Goal: Transaction & Acquisition: Book appointment/travel/reservation

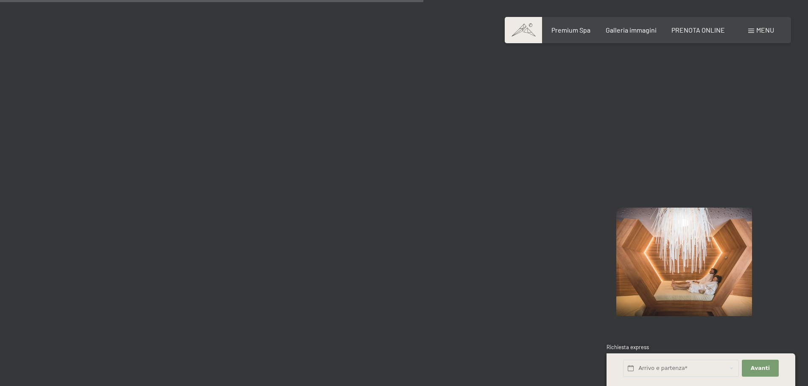
scroll to position [5892, 0]
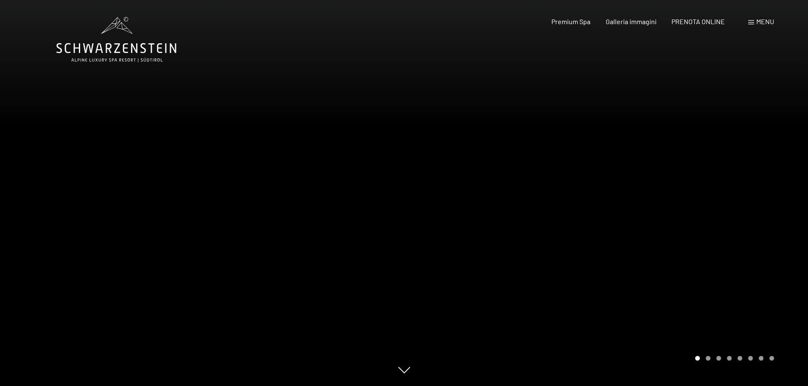
click at [633, 178] on div at bounding box center [606, 193] width 404 height 386
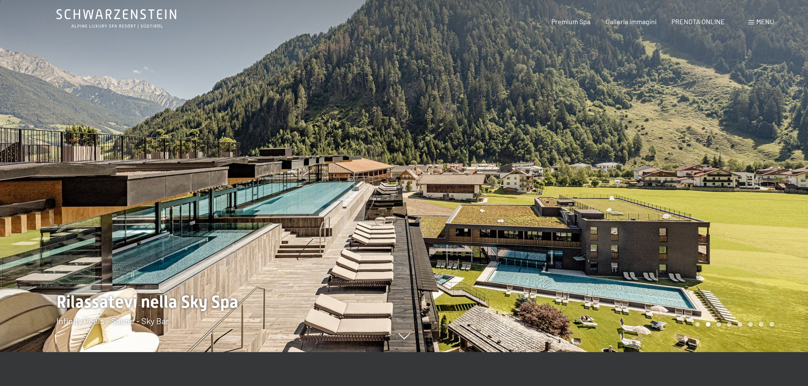
scroll to position [85, 0]
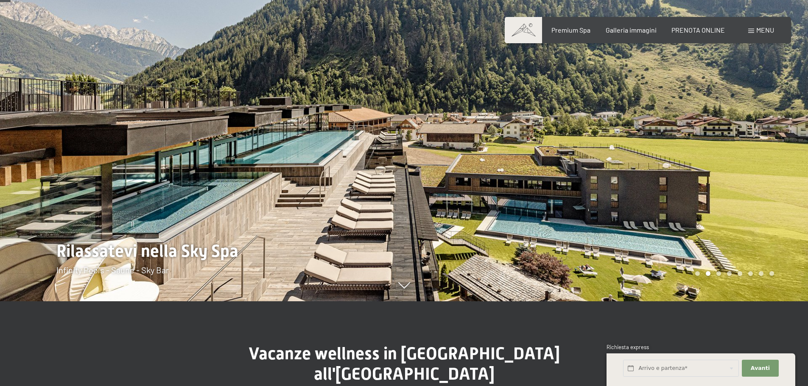
click at [657, 166] on div at bounding box center [606, 108] width 404 height 386
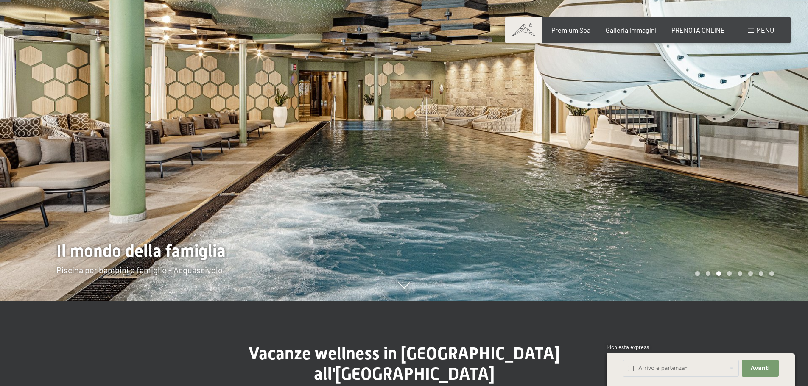
click at [652, 170] on div at bounding box center [606, 108] width 404 height 386
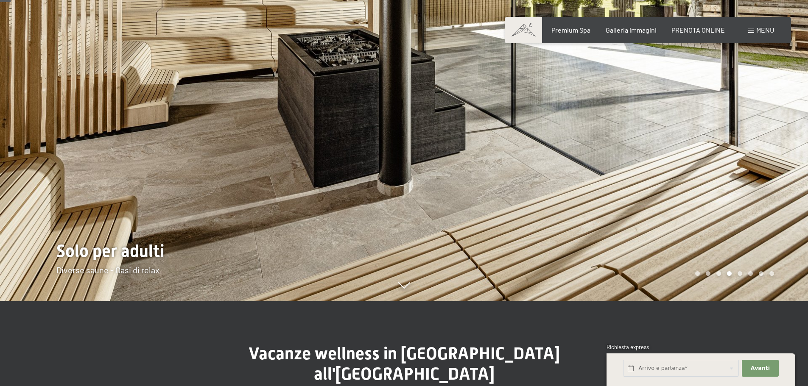
click at [652, 170] on div at bounding box center [606, 108] width 404 height 386
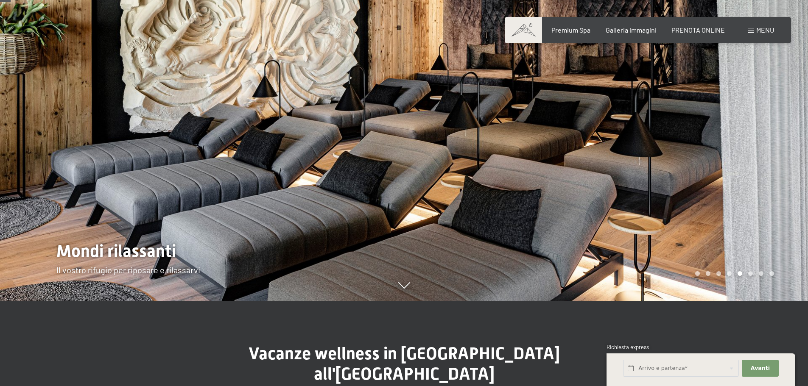
click at [652, 170] on div at bounding box center [606, 108] width 404 height 386
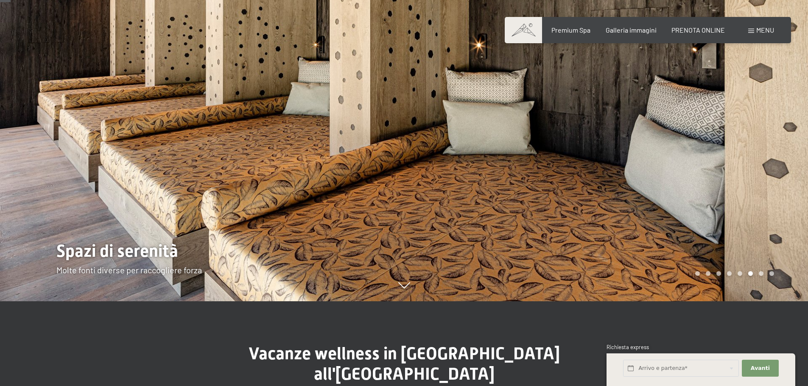
click at [652, 170] on div at bounding box center [606, 108] width 404 height 386
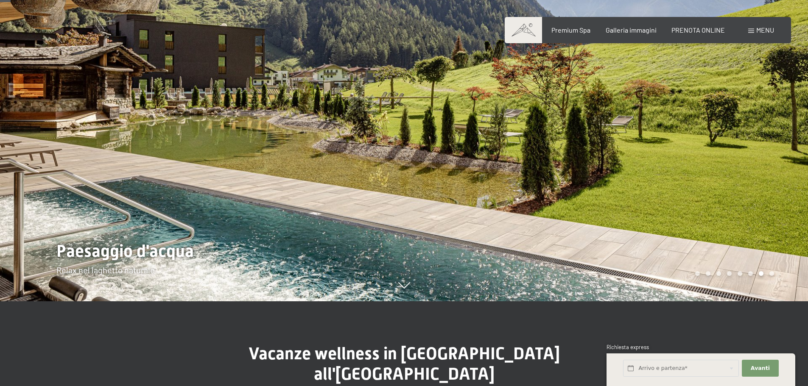
click at [652, 170] on div at bounding box center [606, 108] width 404 height 386
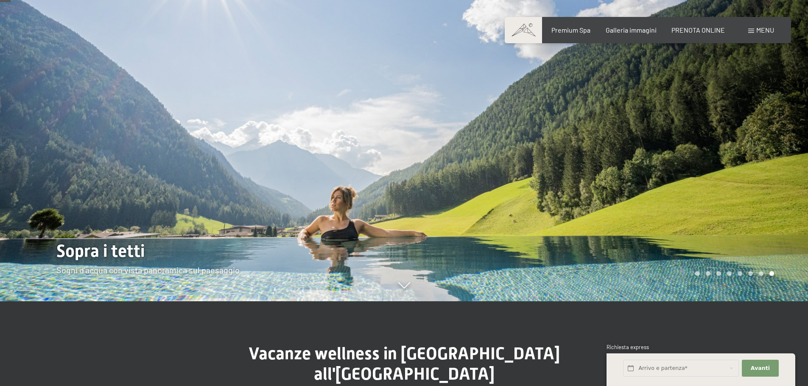
click at [652, 170] on div at bounding box center [606, 108] width 404 height 386
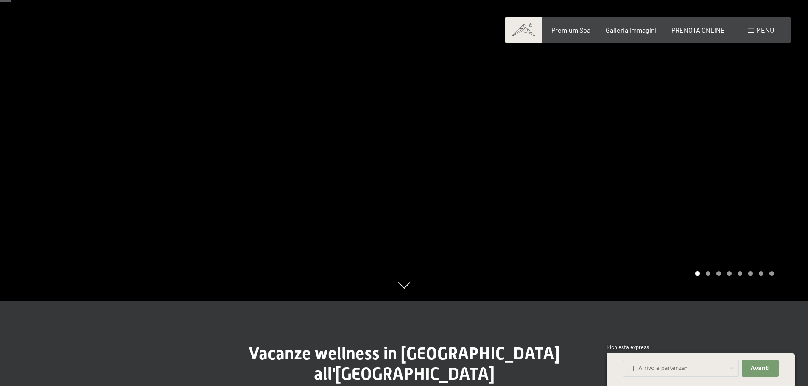
click at [652, 170] on div at bounding box center [606, 108] width 404 height 386
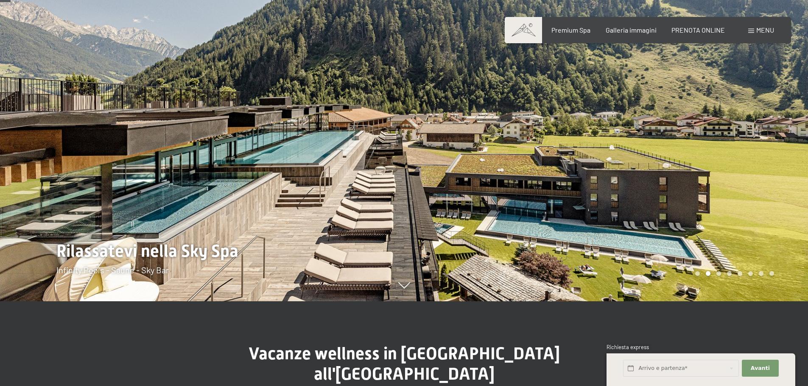
click at [652, 170] on div at bounding box center [606, 108] width 404 height 386
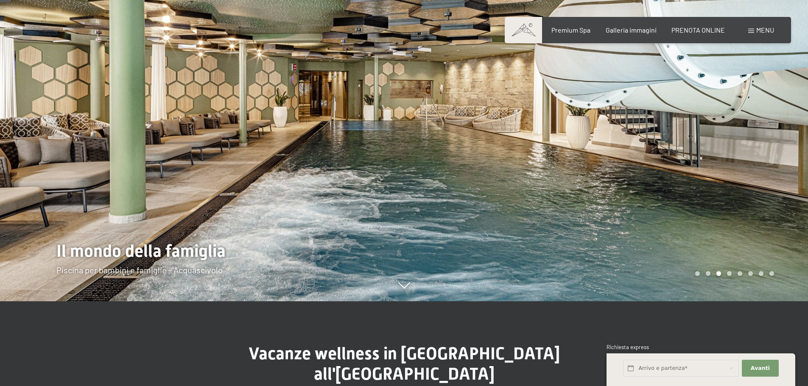
click at [652, 170] on div at bounding box center [606, 108] width 404 height 386
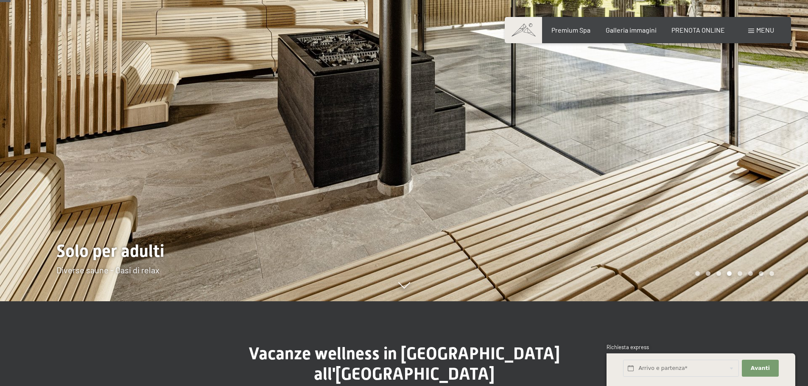
click at [652, 170] on div at bounding box center [606, 108] width 404 height 386
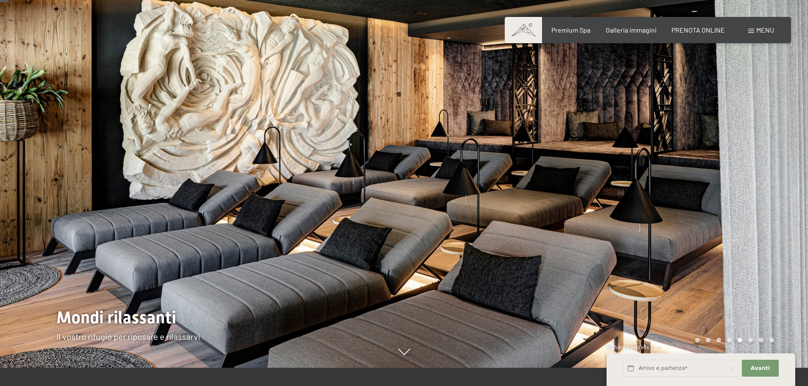
scroll to position [0, 0]
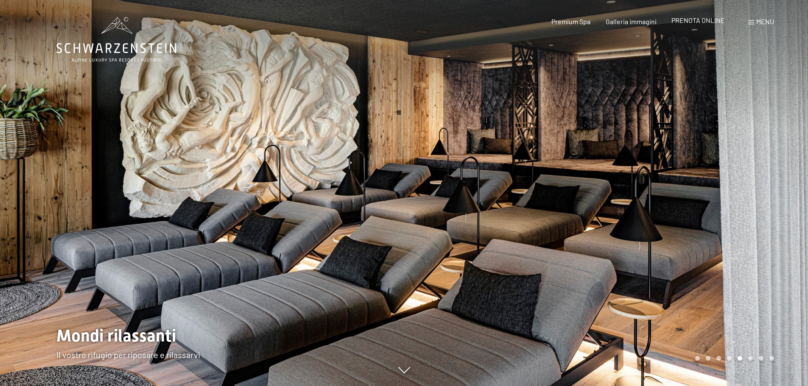
click at [698, 19] on span "PRENOTA ONLINE" at bounding box center [697, 20] width 53 height 8
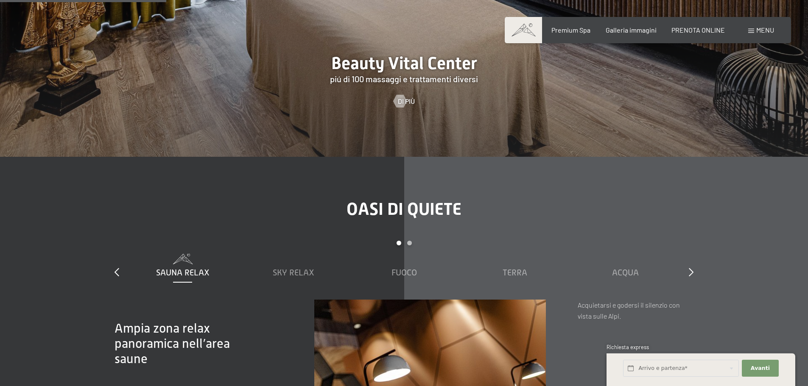
scroll to position [1272, 0]
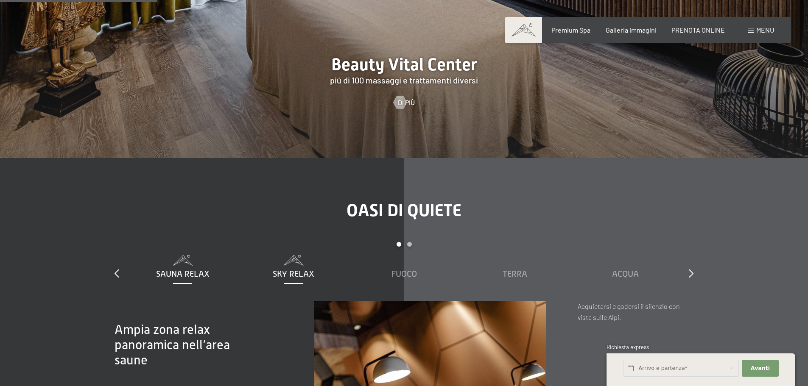
click at [273, 269] on span "Sky Relax" at bounding box center [294, 273] width 42 height 9
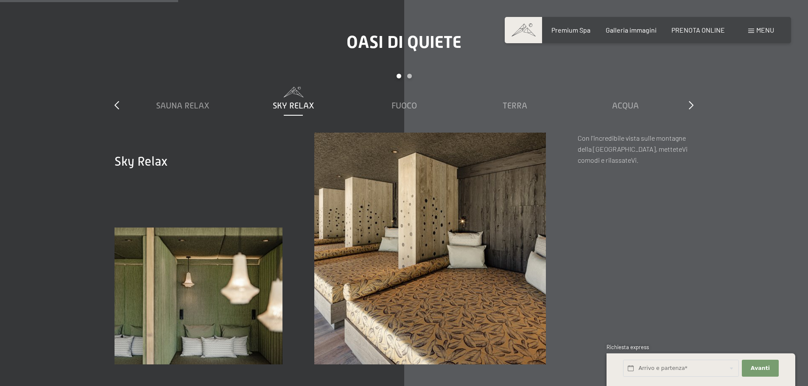
scroll to position [1441, 0]
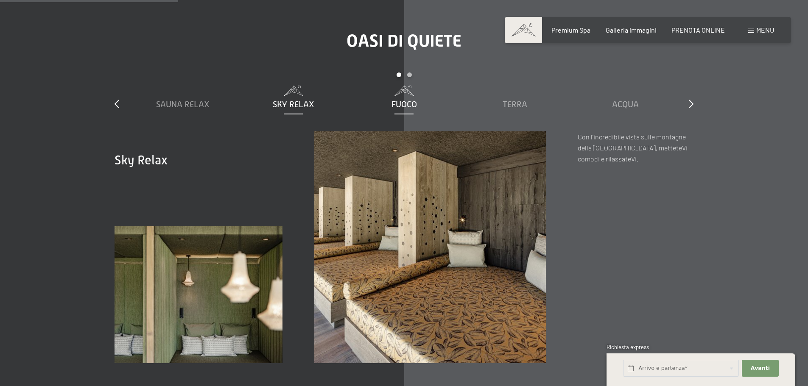
click at [401, 100] on span "Fuoco" at bounding box center [403, 104] width 25 height 9
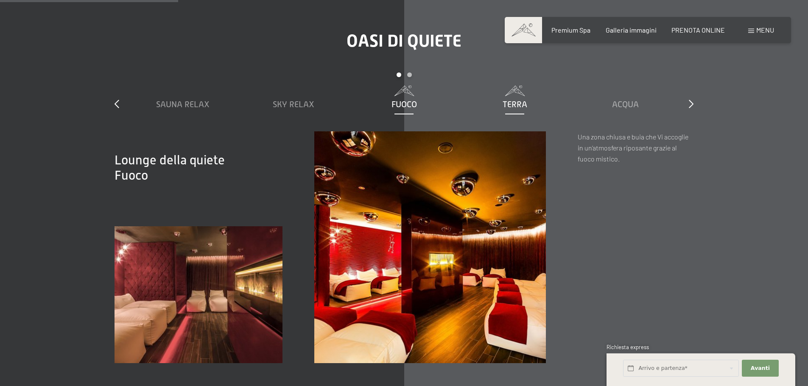
click at [501, 98] on div "Terra" at bounding box center [514, 104] width 102 height 12
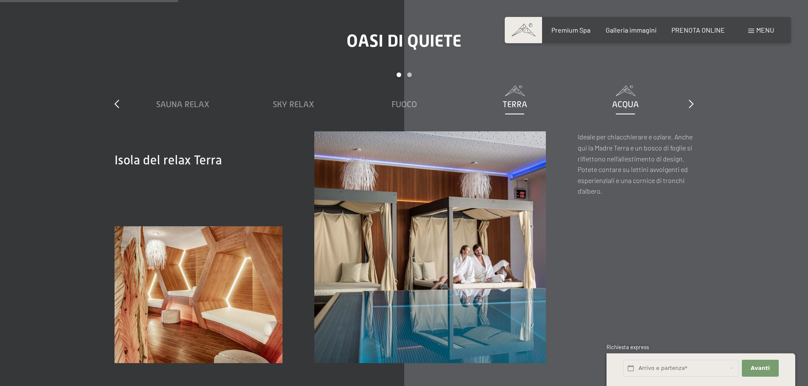
click at [619, 100] on span "Acqua" at bounding box center [625, 104] width 27 height 9
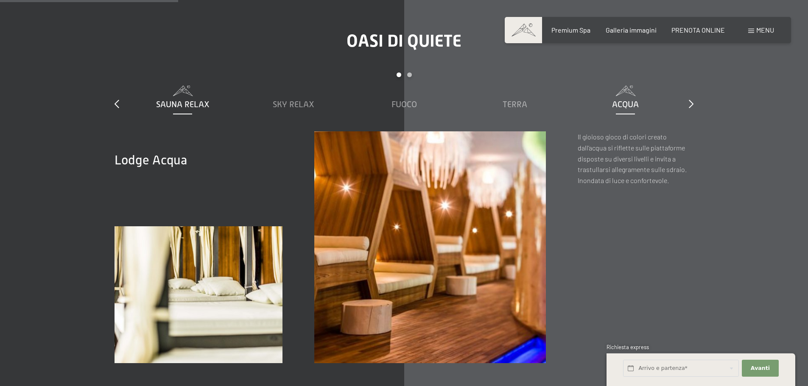
click at [165, 100] on span "Sauna relax" at bounding box center [182, 104] width 53 height 9
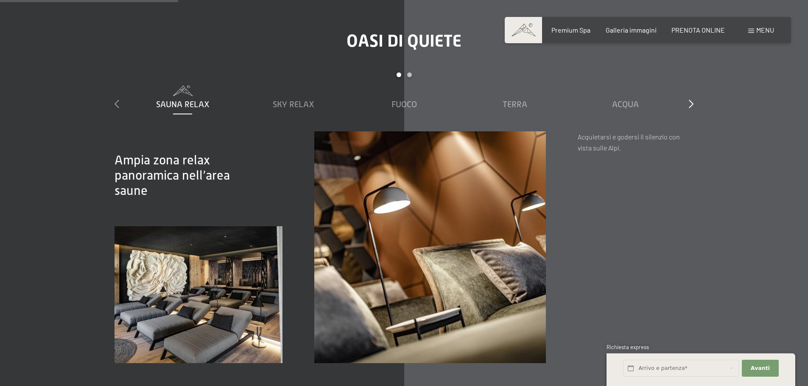
click at [118, 98] on div at bounding box center [116, 104] width 5 height 12
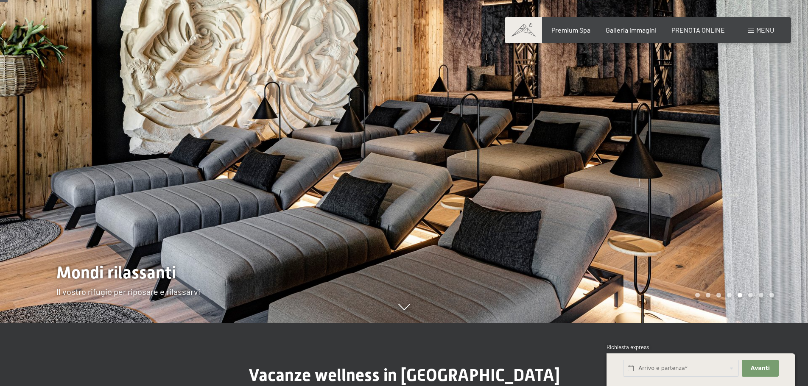
scroll to position [0, 0]
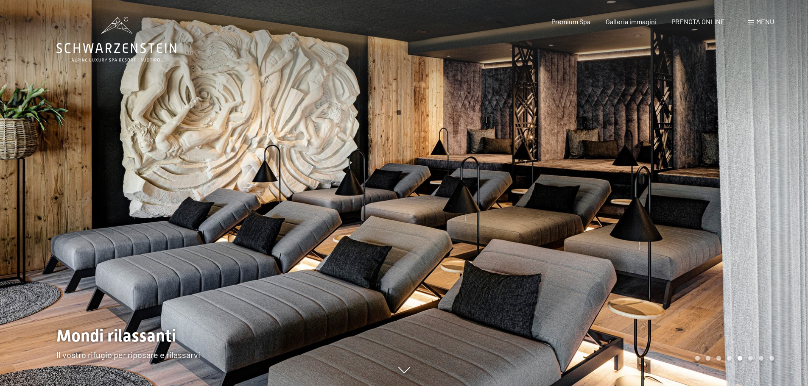
click at [680, 213] on div at bounding box center [606, 193] width 404 height 386
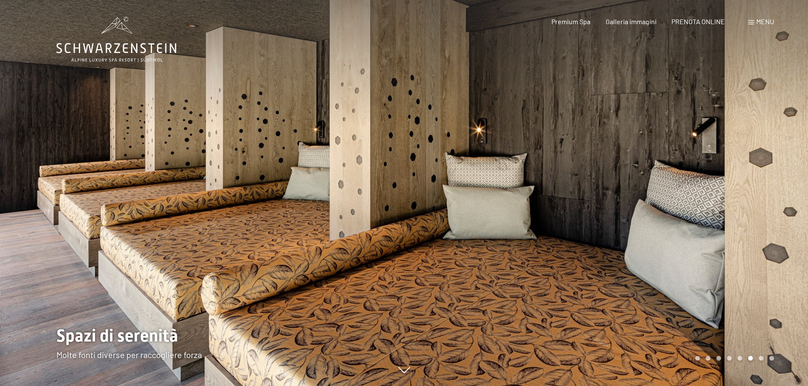
click at [680, 213] on div at bounding box center [606, 193] width 404 height 386
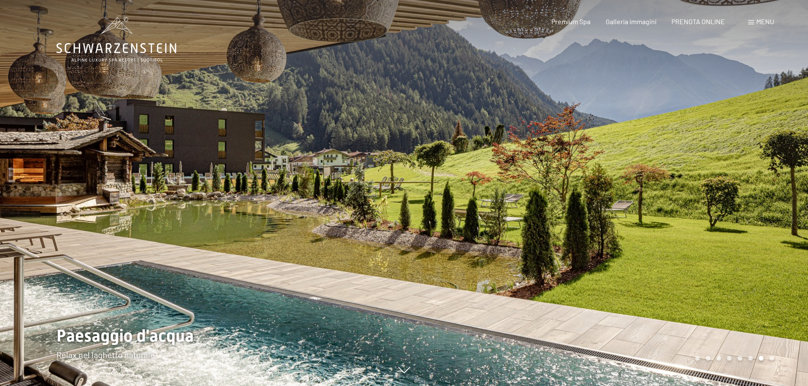
click at [680, 213] on div at bounding box center [606, 193] width 404 height 386
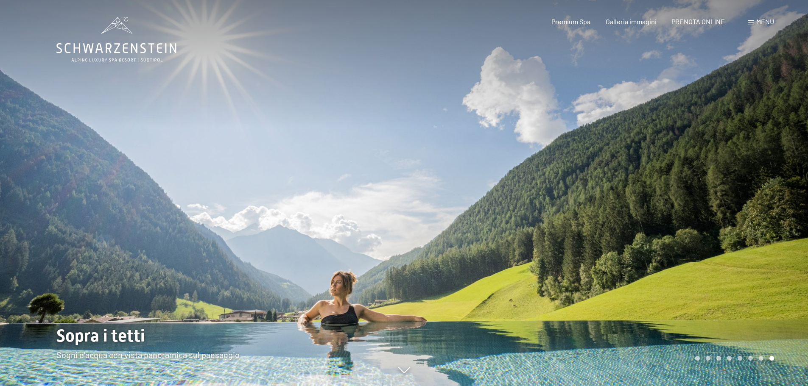
click at [680, 213] on div at bounding box center [606, 193] width 404 height 386
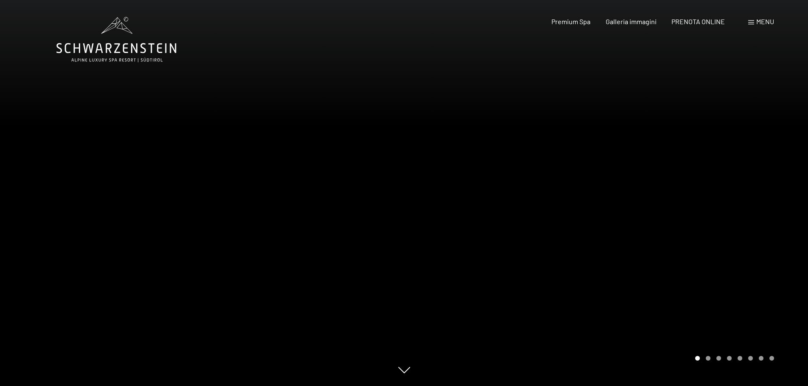
click at [680, 213] on div at bounding box center [606, 193] width 404 height 386
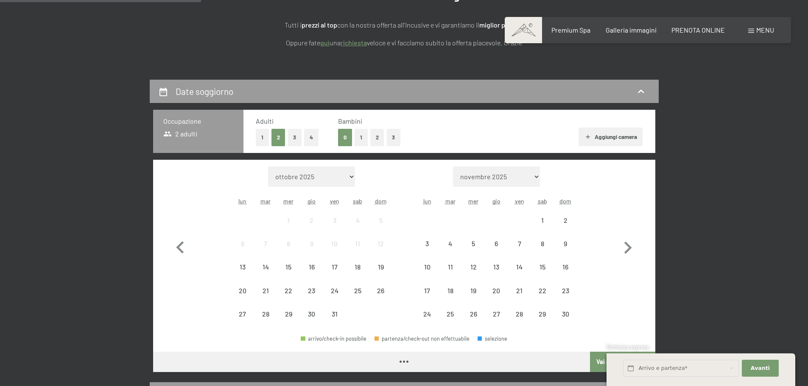
scroll to position [212, 0]
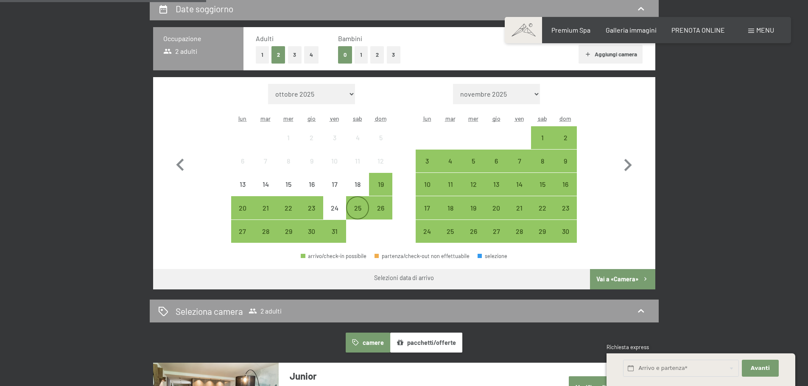
click at [361, 208] on div "25" at bounding box center [357, 215] width 21 height 21
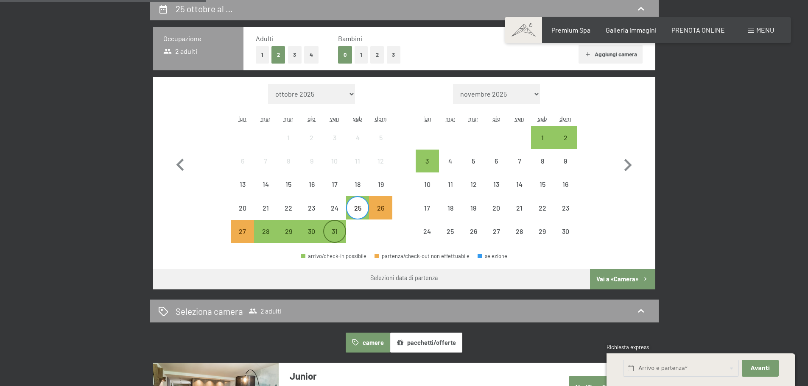
click at [334, 236] on div "31" at bounding box center [334, 238] width 21 height 21
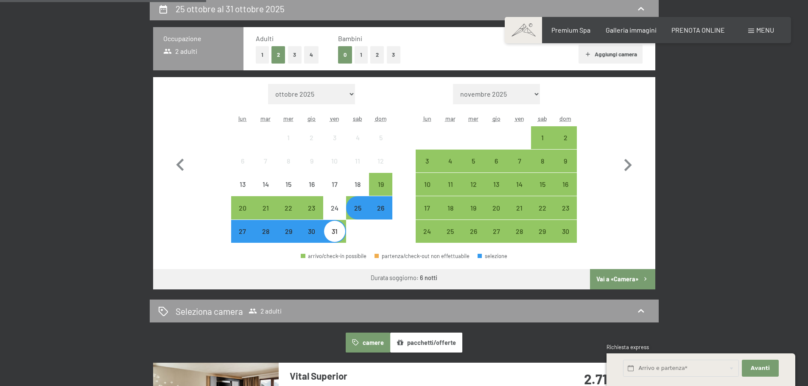
click at [629, 279] on button "Vai a «Camera»" at bounding box center [622, 279] width 65 height 20
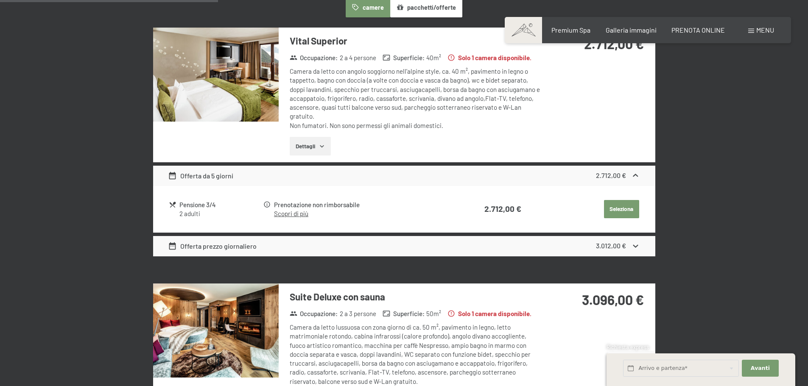
scroll to position [167, 0]
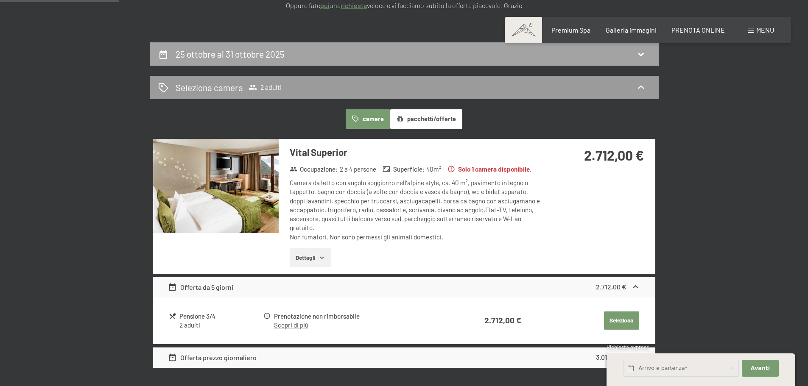
click at [260, 61] on div "25 ottobre al 31 ottobre 2025" at bounding box center [404, 53] width 509 height 23
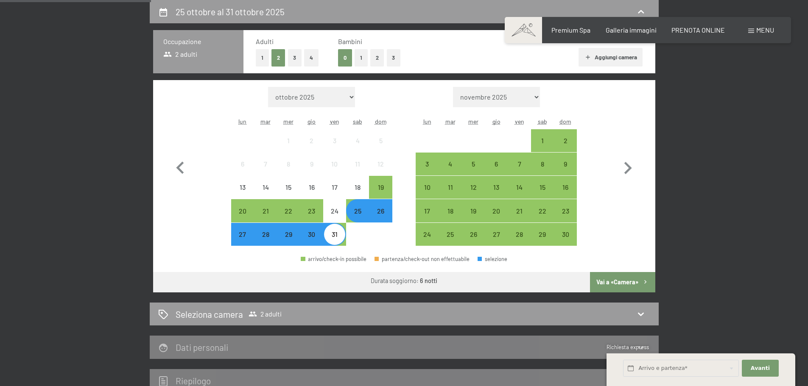
click at [356, 214] on span "Consenso marketing*" at bounding box center [355, 218] width 64 height 8
click at [318, 214] on input "Consenso marketing*" at bounding box center [314, 218] width 8 height 8
checkbox input "false"
click at [265, 244] on div "28" at bounding box center [265, 241] width 21 height 21
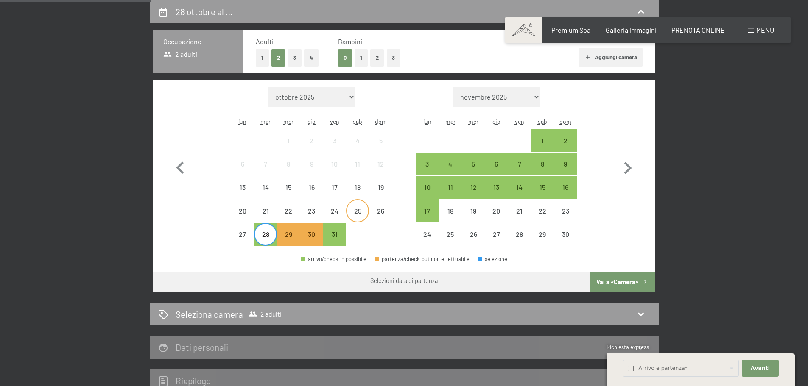
click at [362, 210] on div "25" at bounding box center [357, 218] width 21 height 21
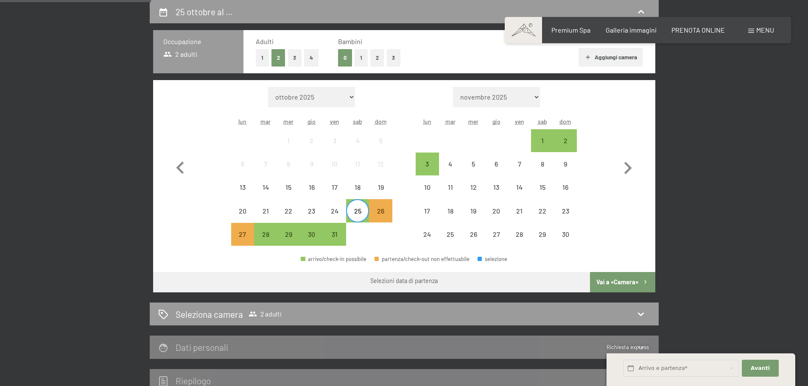
click at [360, 212] on div "25" at bounding box center [357, 218] width 21 height 21
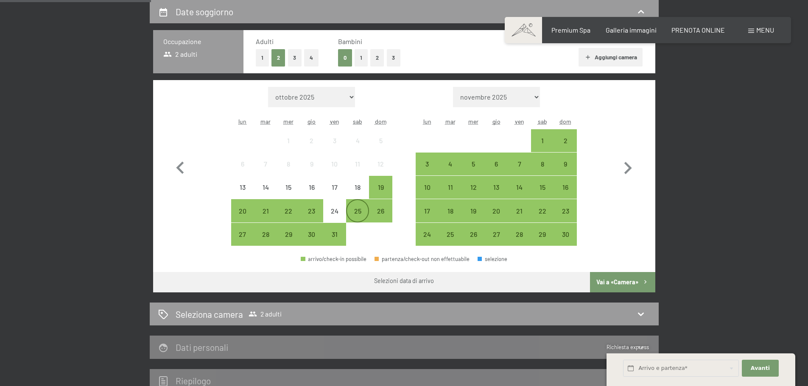
click at [356, 211] on div "25" at bounding box center [357, 218] width 21 height 21
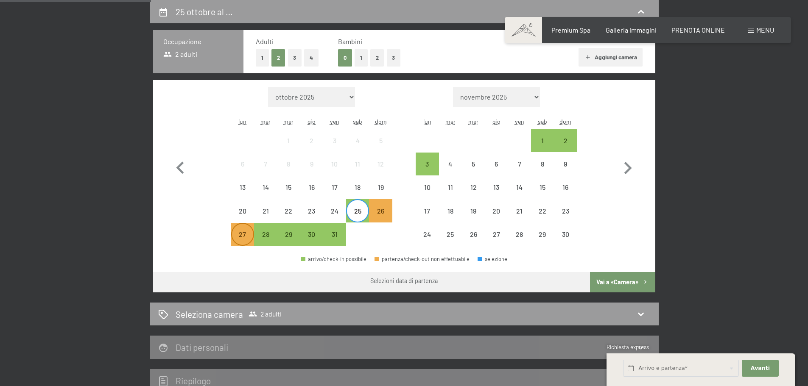
click at [243, 234] on div "27" at bounding box center [242, 241] width 21 height 21
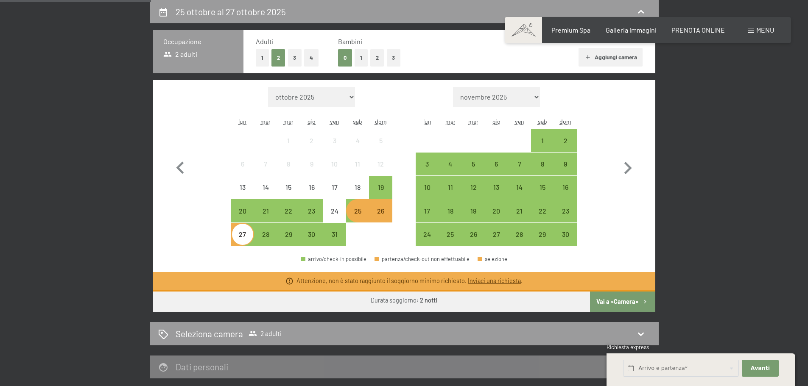
click at [613, 299] on button "Vai a «Camera»" at bounding box center [622, 302] width 65 height 20
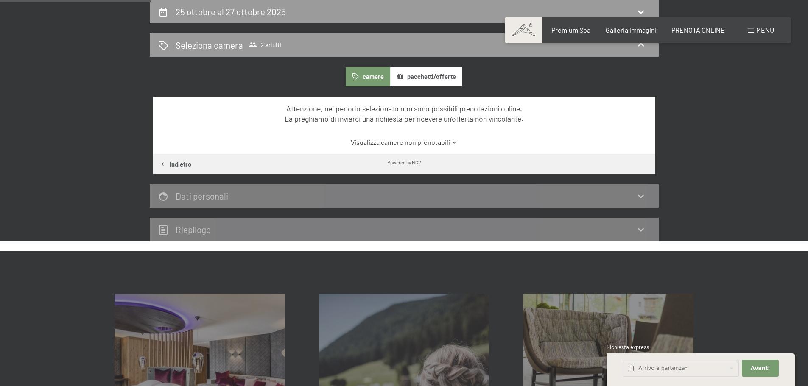
click at [363, 78] on button "camere" at bounding box center [367, 76] width 44 height 19
click at [624, 197] on div "Dati personali" at bounding box center [404, 196] width 492 height 12
click at [436, 139] on link "Visualizza camere non prenotabili" at bounding box center [404, 142] width 472 height 9
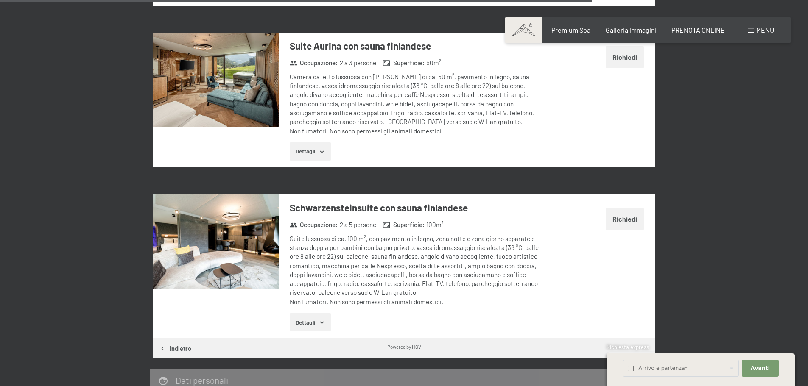
scroll to position [2117, 0]
